Goal: Find contact information: Find contact information

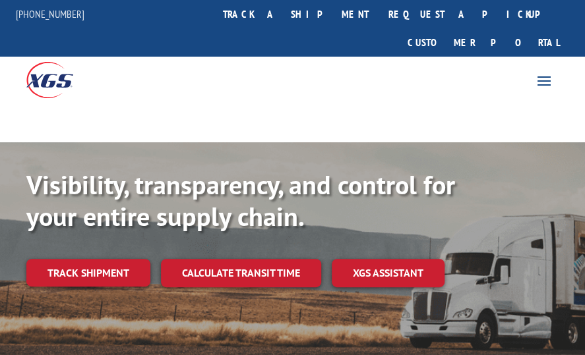
click at [545, 70] on span at bounding box center [543, 80] width 21 height 21
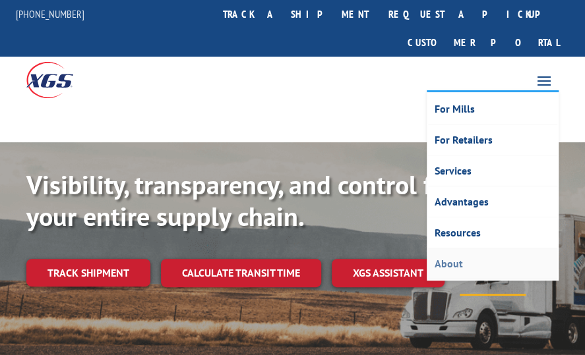
click at [447, 249] on link "About" at bounding box center [492, 264] width 129 height 31
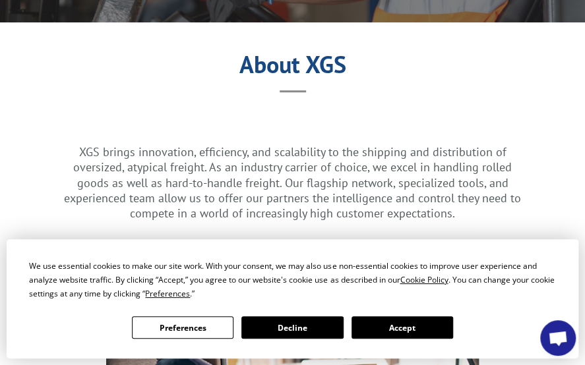
scroll to position [321, 0]
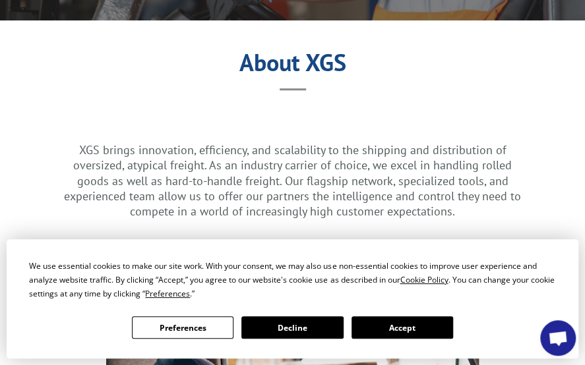
click at [380, 326] on button "Accept" at bounding box center [402, 327] width 102 height 22
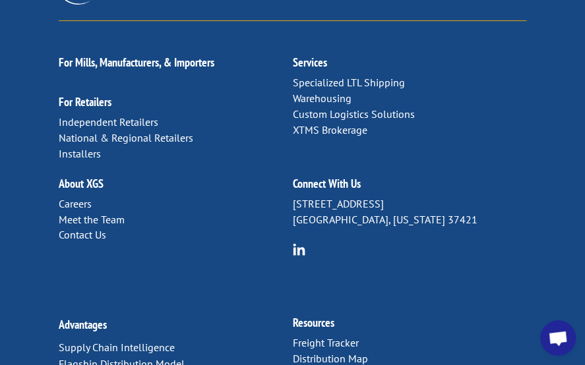
scroll to position [3321, 0]
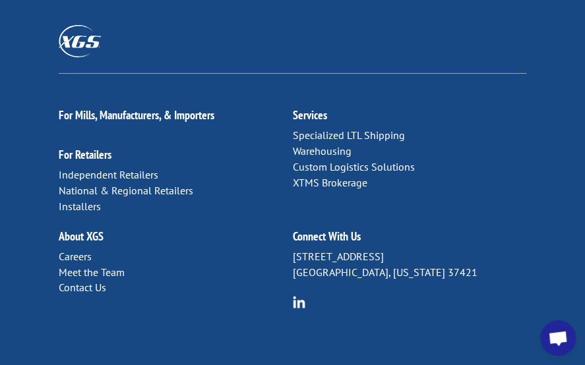
click at [84, 266] on link "Meet the Team" at bounding box center [92, 272] width 66 height 13
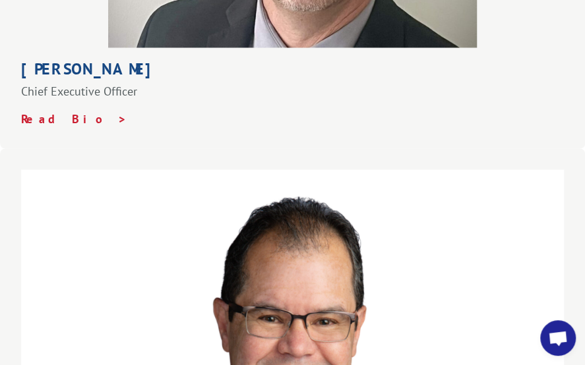
scroll to position [725, 0]
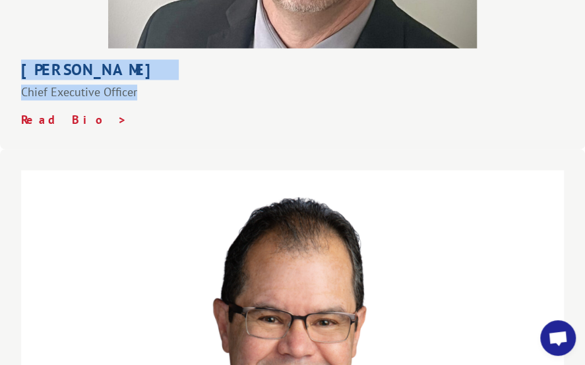
copy div "[PERSON_NAME] Chief Executive Officer"
drag, startPoint x: 20, startPoint y: 194, endPoint x: 152, endPoint y: 223, distance: 134.4
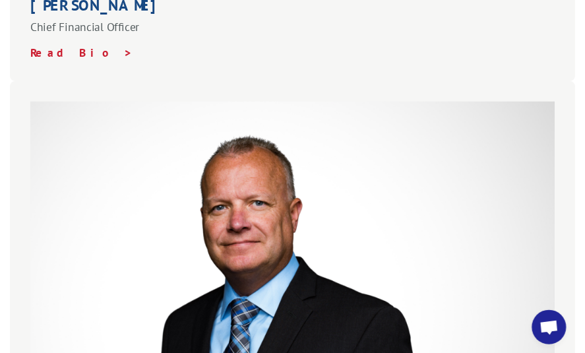
scroll to position [1260, 0]
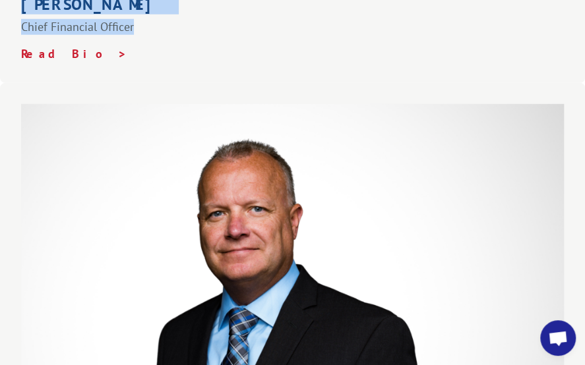
drag, startPoint x: 18, startPoint y: 127, endPoint x: 142, endPoint y: 158, distance: 127.6
copy div "[PERSON_NAME] Chief Financial Officer"
